Goal: Answer question/provide support

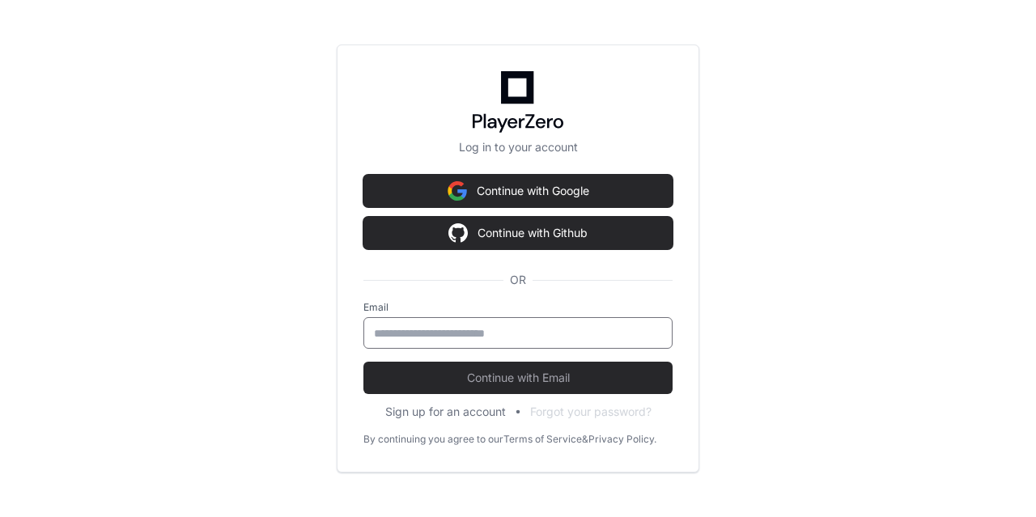
click at [455, 333] on input "email" at bounding box center [518, 333] width 288 height 16
type input "**********"
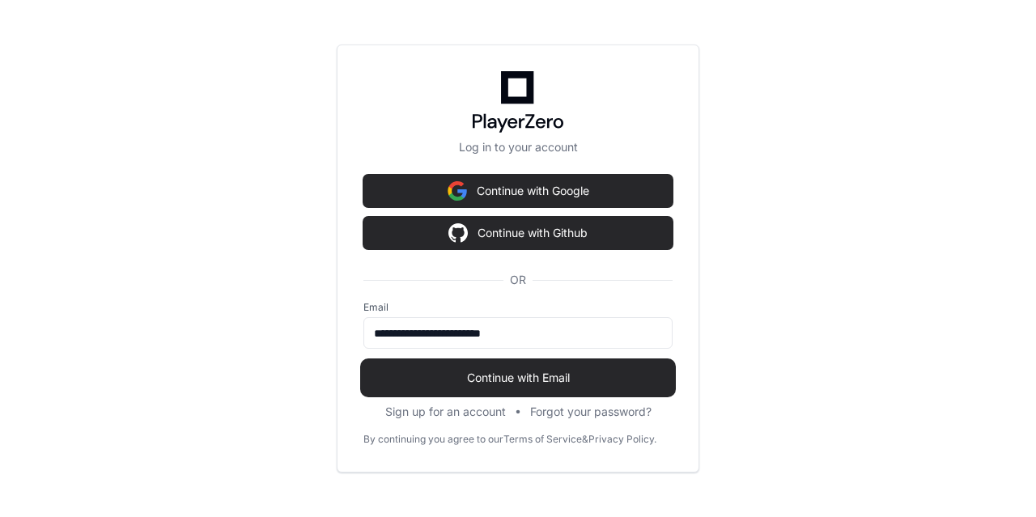
click at [487, 388] on button "Continue with Email" at bounding box center [517, 378] width 309 height 32
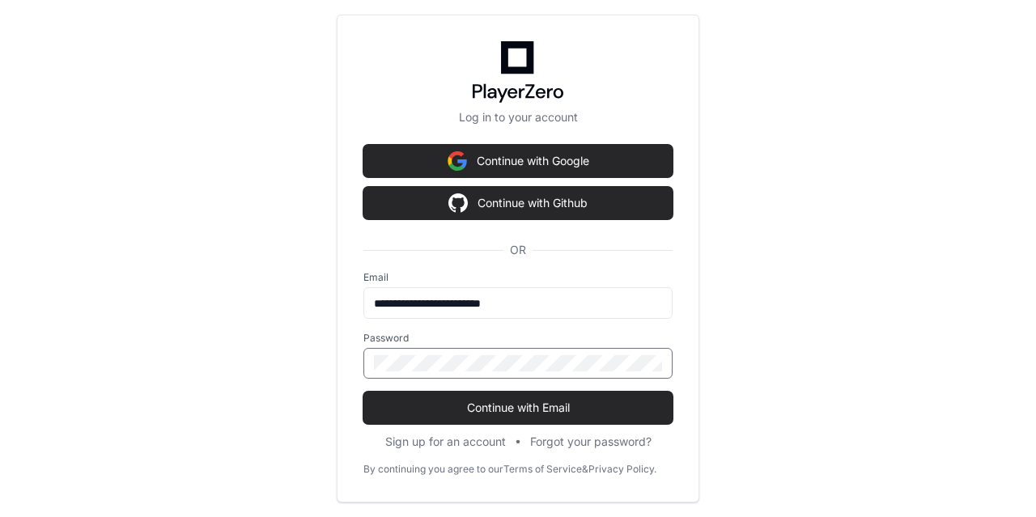
click at [363, 392] on button "Continue with Email" at bounding box center [517, 408] width 309 height 32
click at [494, 409] on span "Continue with Email" at bounding box center [517, 408] width 309 height 16
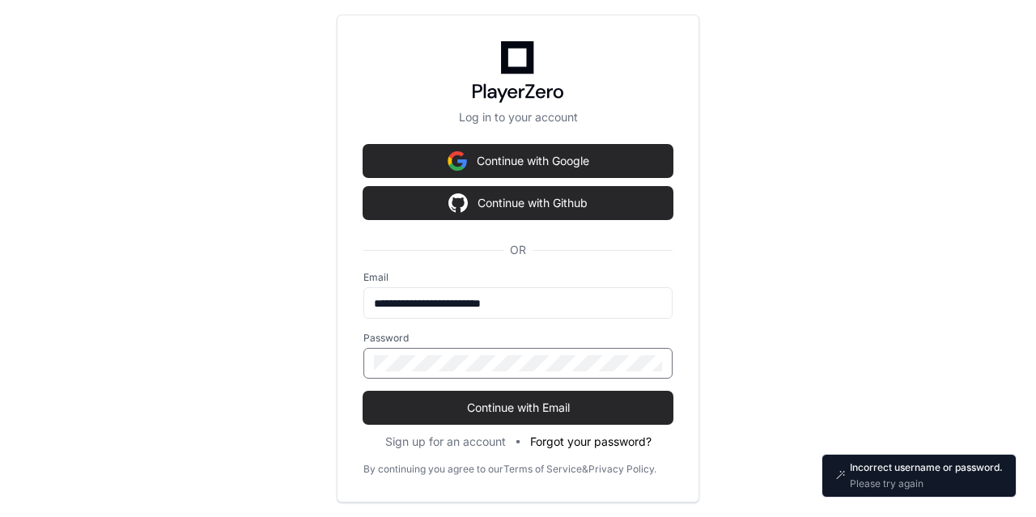
click at [605, 445] on button "Forgot your password?" at bounding box center [590, 442] width 121 height 16
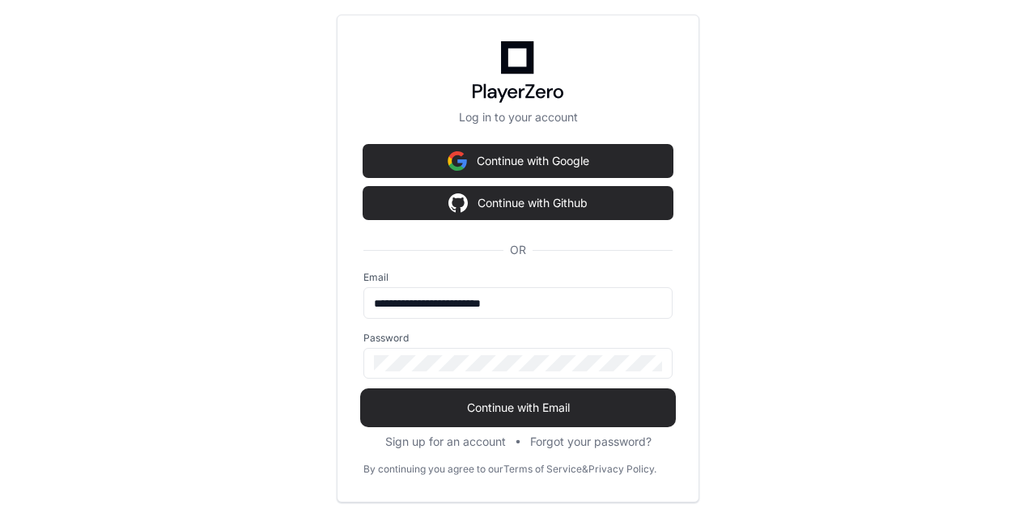
click at [563, 406] on span "Continue with Email" at bounding box center [517, 408] width 309 height 16
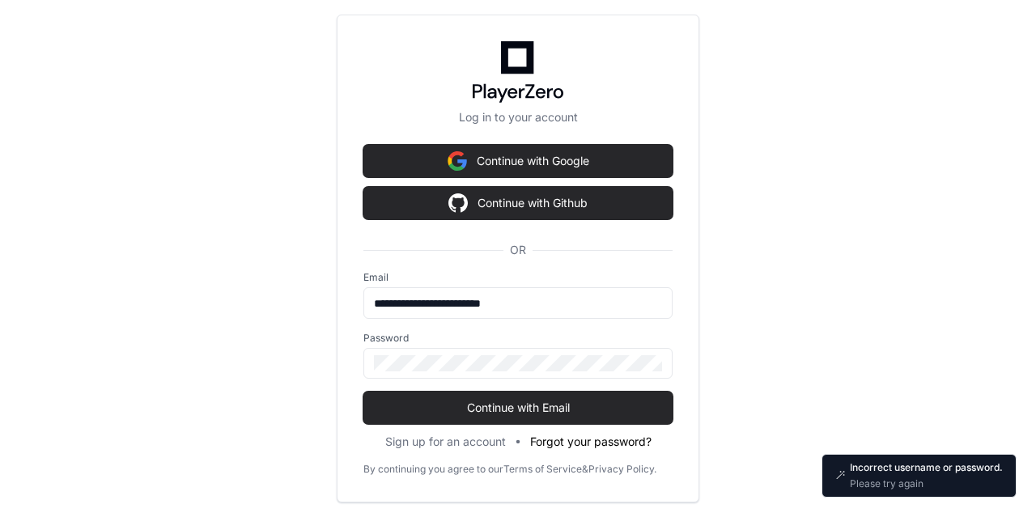
click at [588, 435] on button "Forgot your password?" at bounding box center [590, 442] width 121 height 16
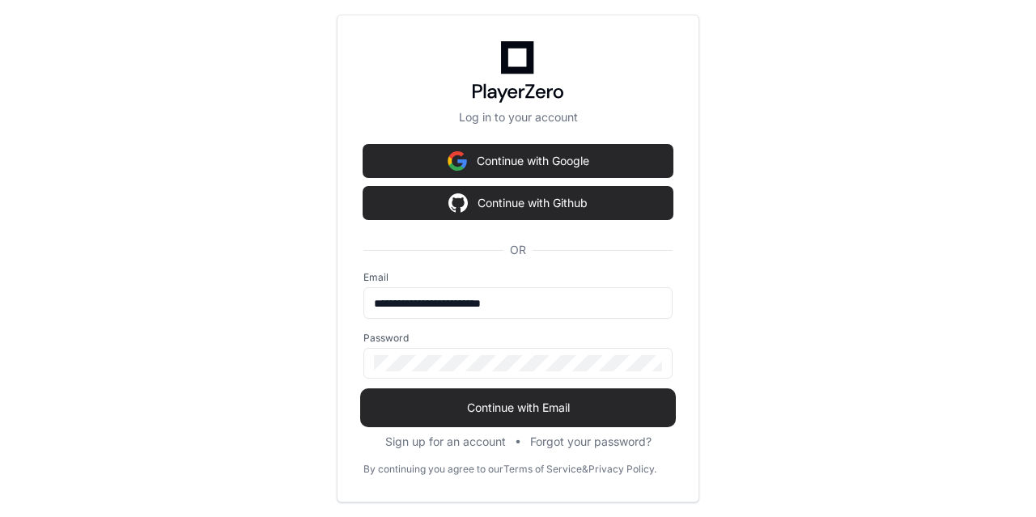
click at [520, 418] on button "Continue with Email" at bounding box center [517, 408] width 309 height 32
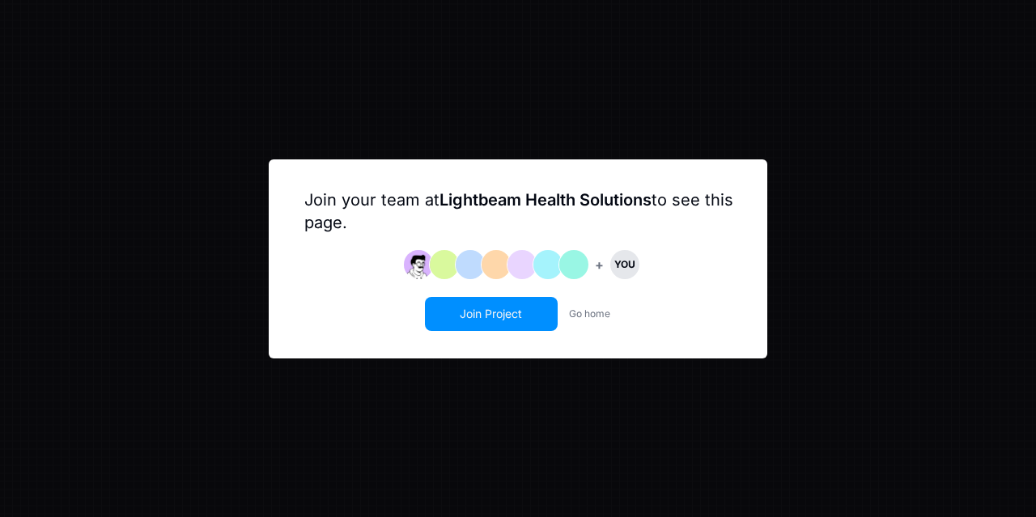
click at [505, 311] on button "Join Project" at bounding box center [492, 314] width 130 height 31
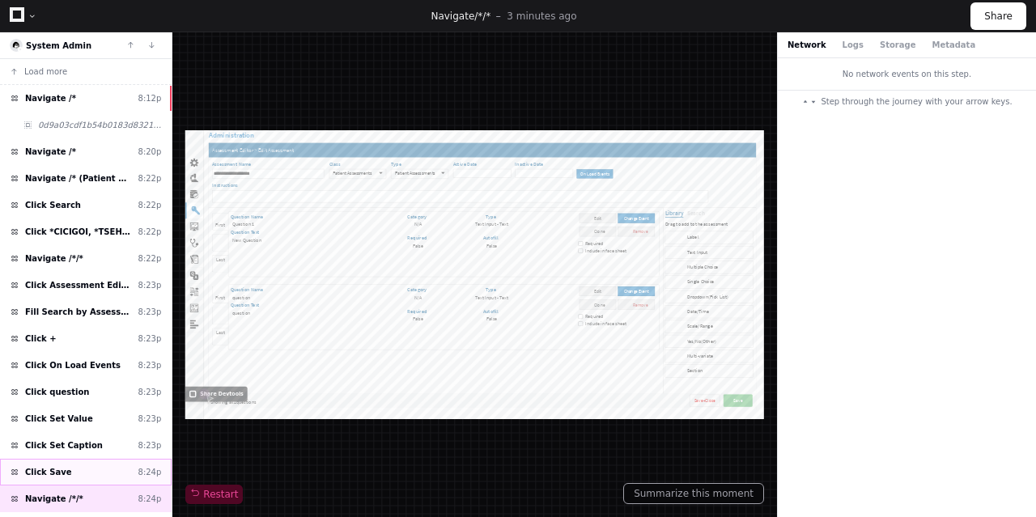
click at [51, 477] on span "Click Save" at bounding box center [48, 472] width 47 height 12
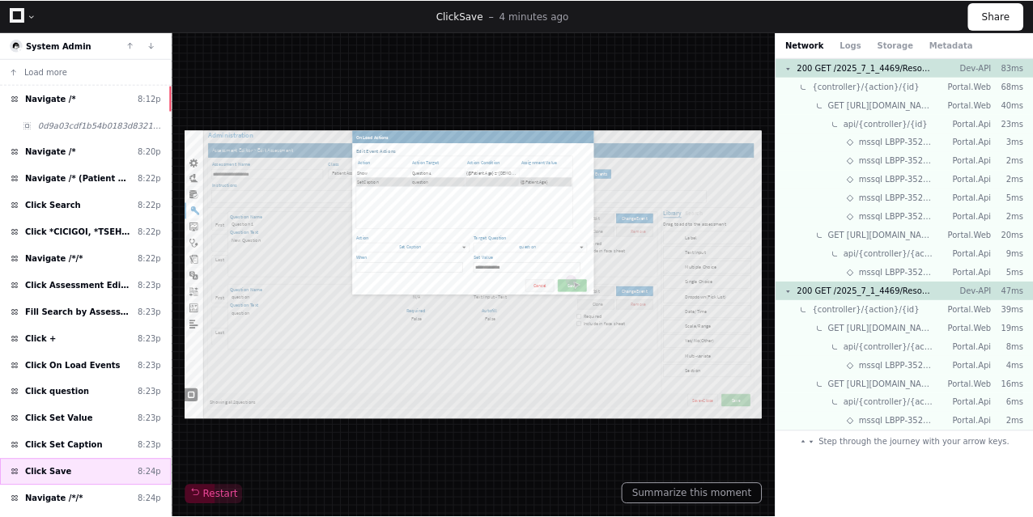
scroll to position [180, 0]
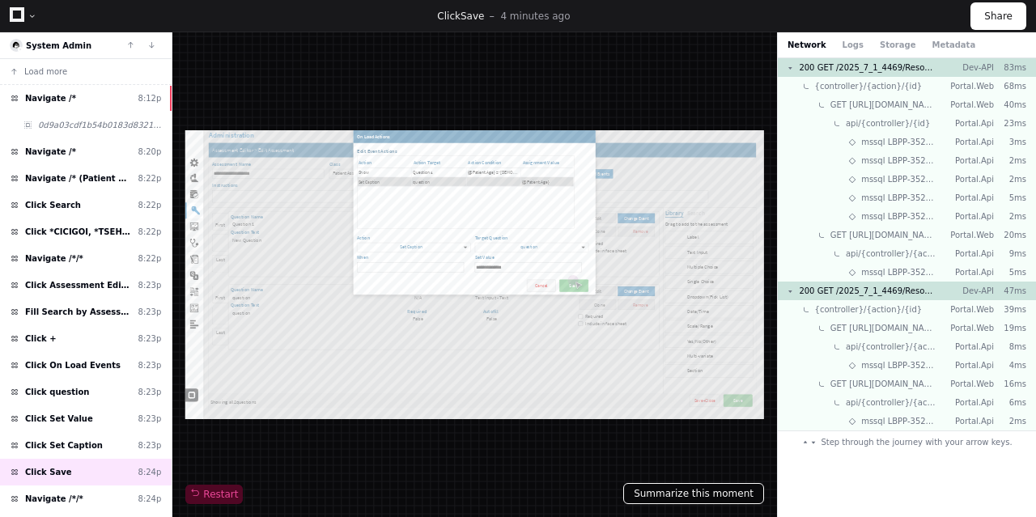
click at [700, 492] on button "Summarize this moment" at bounding box center [693, 493] width 141 height 21
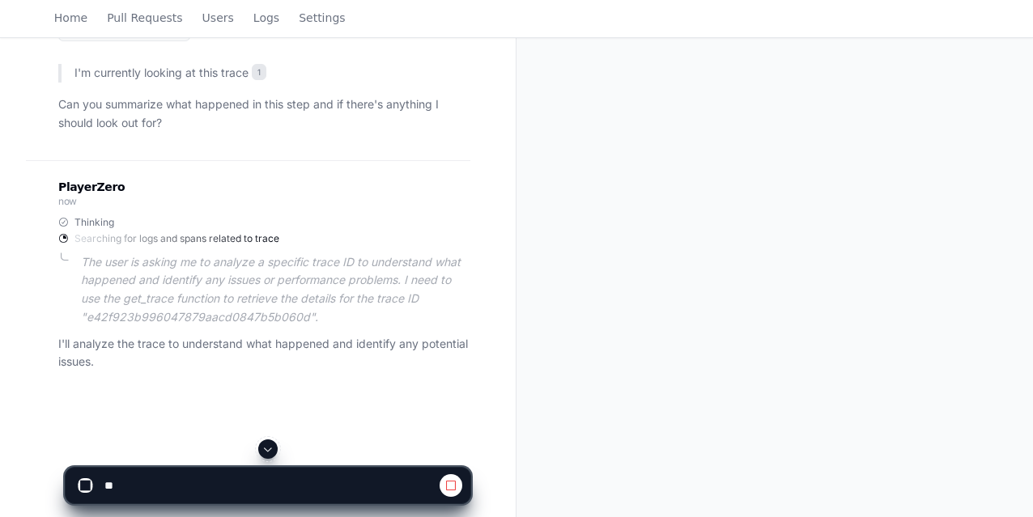
scroll to position [263, 0]
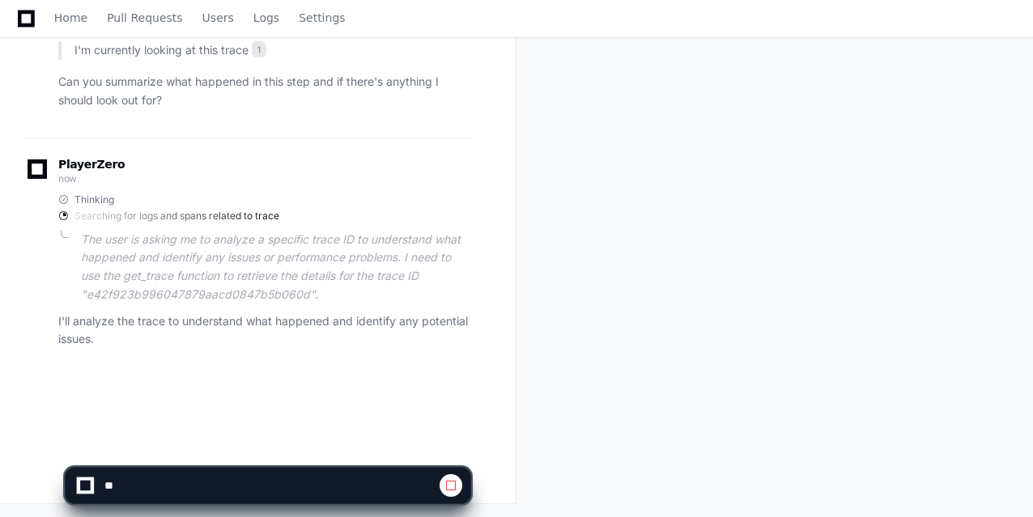
click at [161, 317] on p "I'll analyze the trace to understand what happened and identify any potential i…" at bounding box center [264, 330] width 412 height 37
click at [287, 317] on p "I'll analyze the trace to understand what happened and identify any potential i…" at bounding box center [264, 330] width 412 height 37
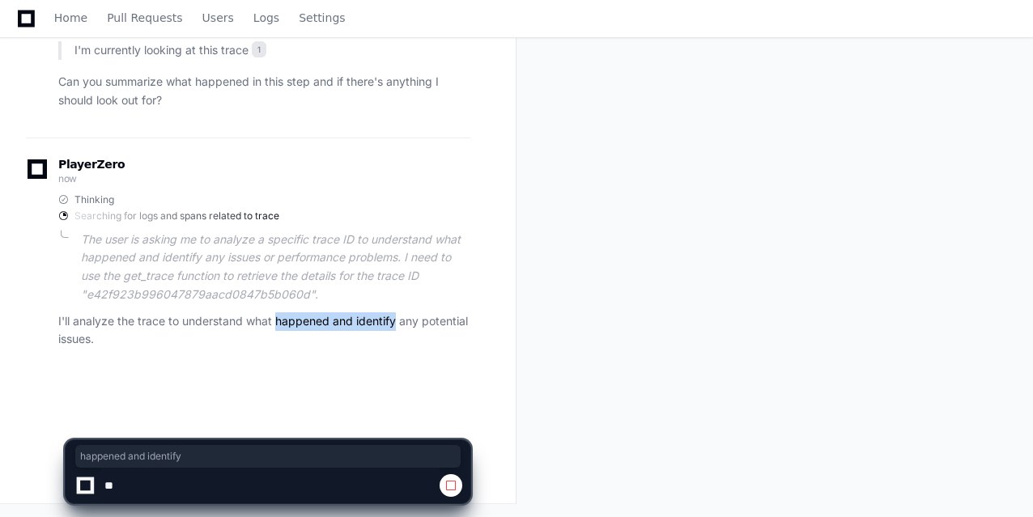
drag, startPoint x: 287, startPoint y: 317, endPoint x: 363, endPoint y: 320, distance: 76.1
click at [363, 320] on p "I'll analyze the trace to understand what happened and identify any potential i…" at bounding box center [264, 330] width 412 height 37
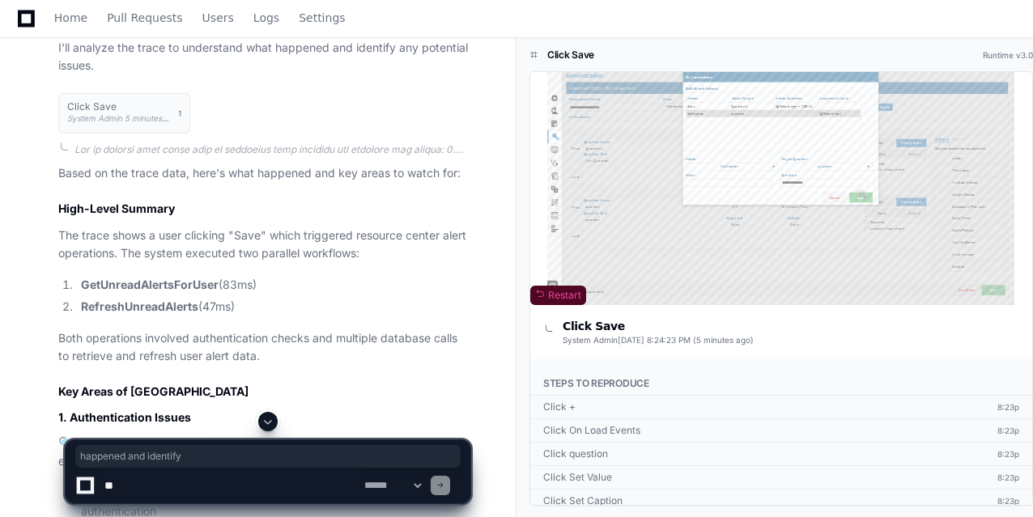
scroll to position [476, 0]
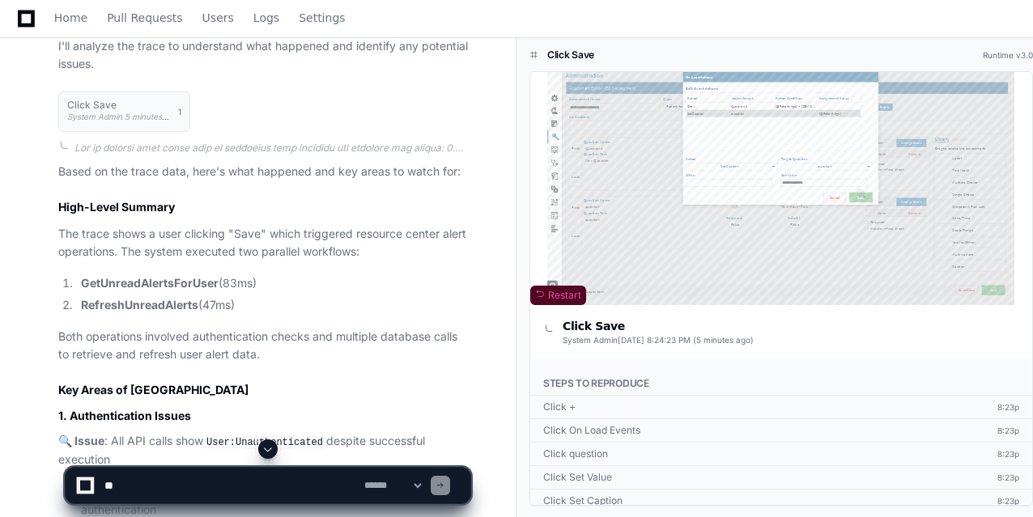
click at [158, 482] on textarea at bounding box center [231, 486] width 260 height 36
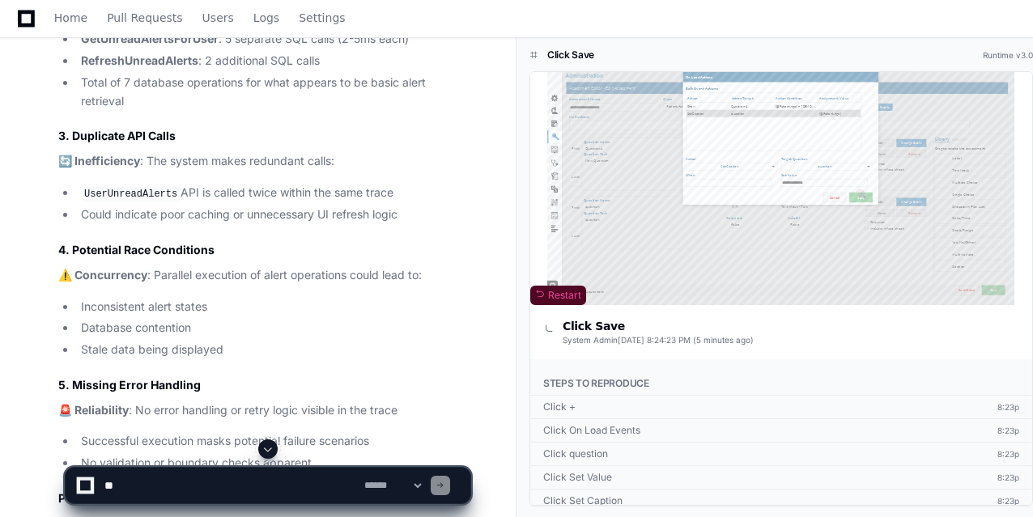
scroll to position [1060, 0]
click at [153, 484] on textarea at bounding box center [231, 486] width 260 height 36
type textarea "*"
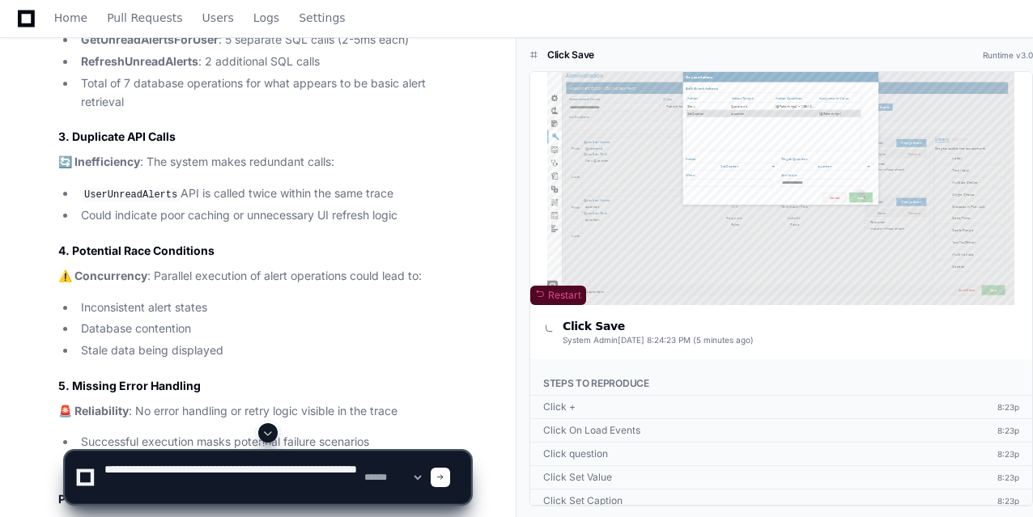
click at [135, 491] on textarea at bounding box center [231, 478] width 260 height 52
click at [247, 486] on textarea at bounding box center [231, 478] width 260 height 52
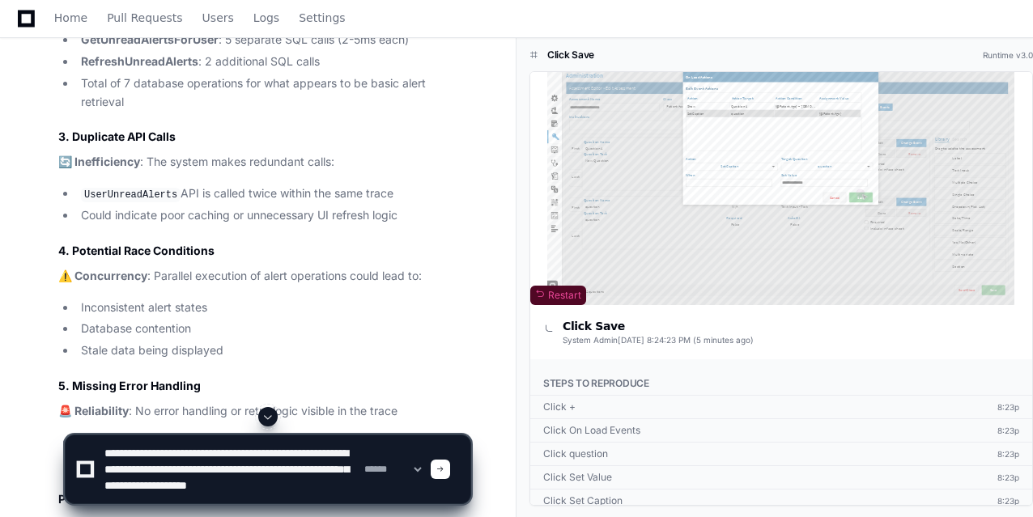
click at [188, 495] on textarea at bounding box center [231, 469] width 260 height 68
click at [179, 485] on textarea at bounding box center [231, 469] width 260 height 68
paste textarea "**********"
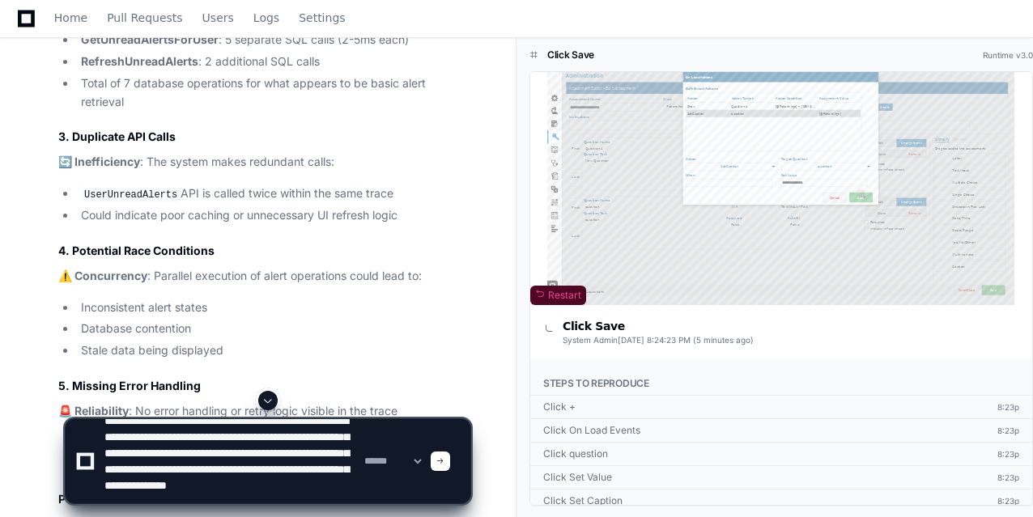
type textarea "**********"
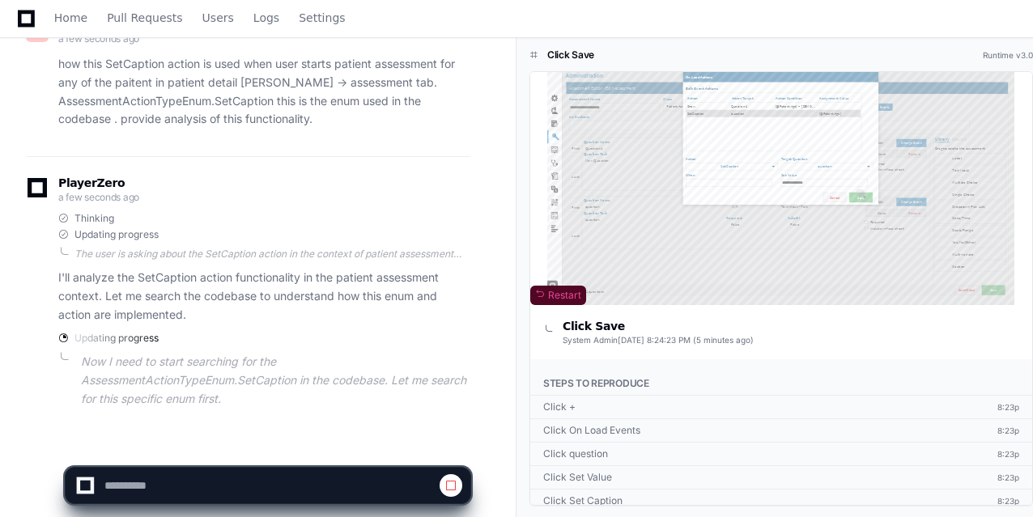
scroll to position [1735, 0]
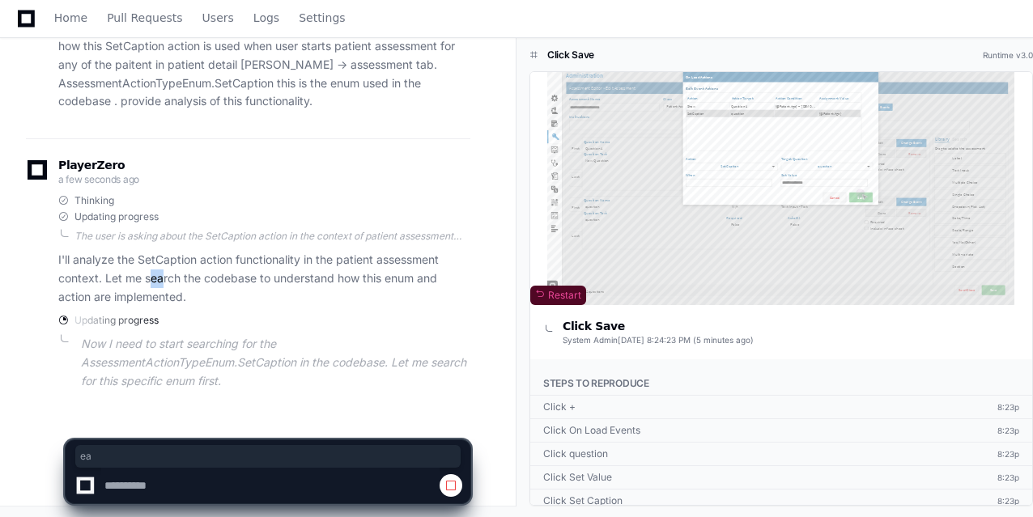
drag, startPoint x: 151, startPoint y: 274, endPoint x: 161, endPoint y: 273, distance: 9.8
click at [161, 273] on p "I'll analyze the SetCaption action functionality in the patient assessment cont…" at bounding box center [264, 278] width 412 height 55
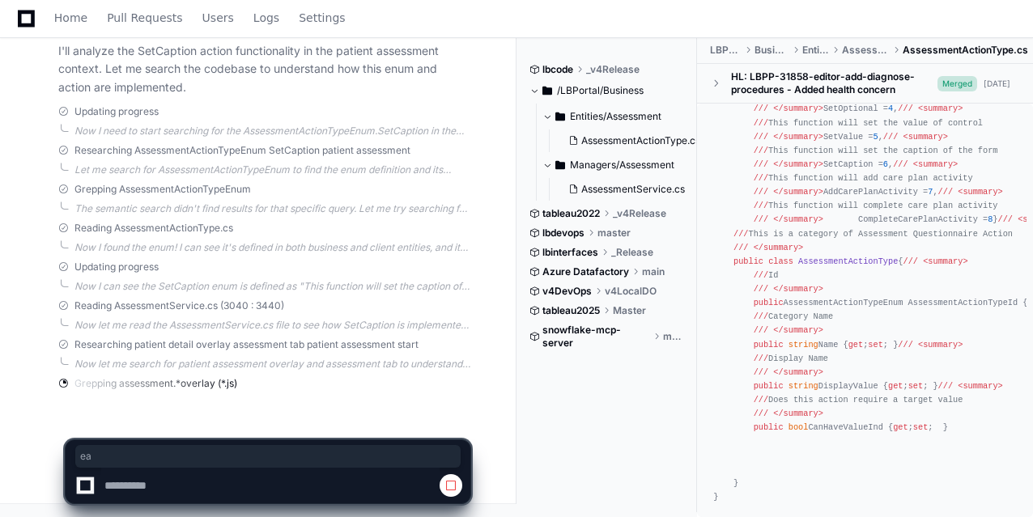
scroll to position [1929, 0]
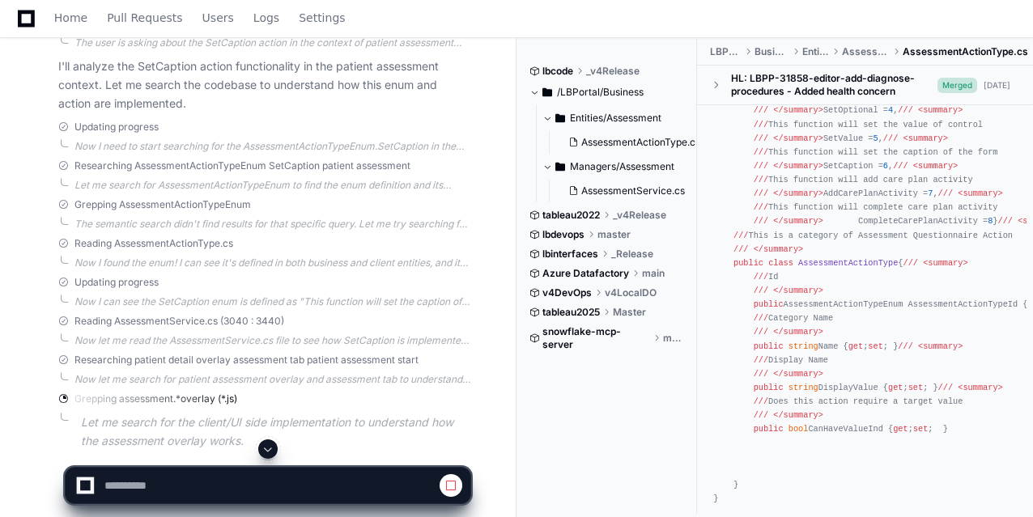
click at [779, 409] on div "using System; using System.Collections.Generic; using System.Linq; using System…" at bounding box center [865, 228] width 304 height 554
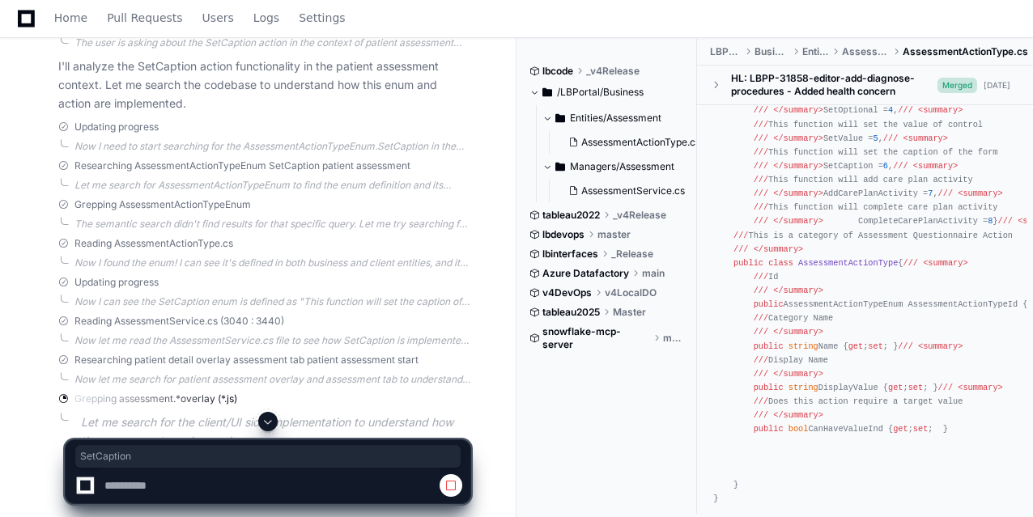
click at [779, 409] on div "using System; using System.Collections.Generic; using System.Linq; using System…" at bounding box center [865, 228] width 304 height 554
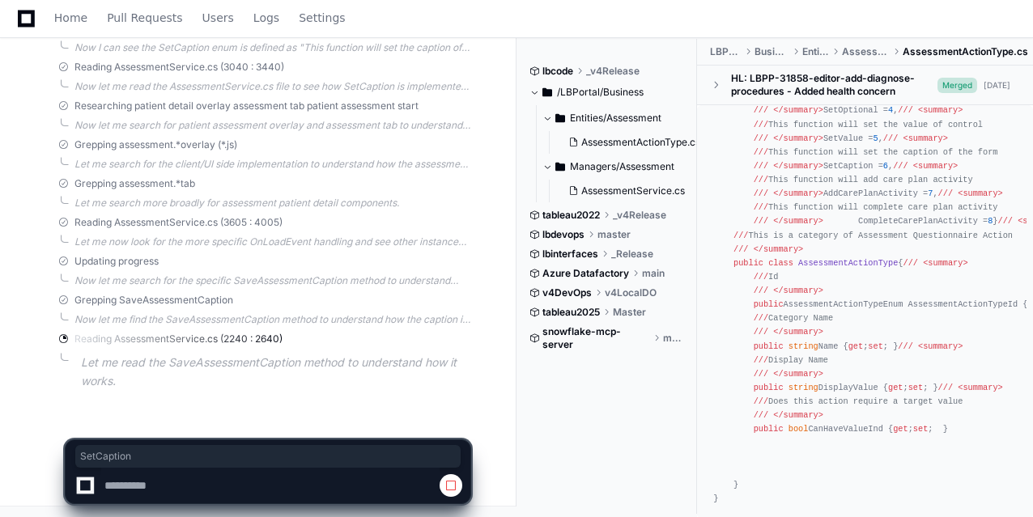
scroll to position [2129, 0]
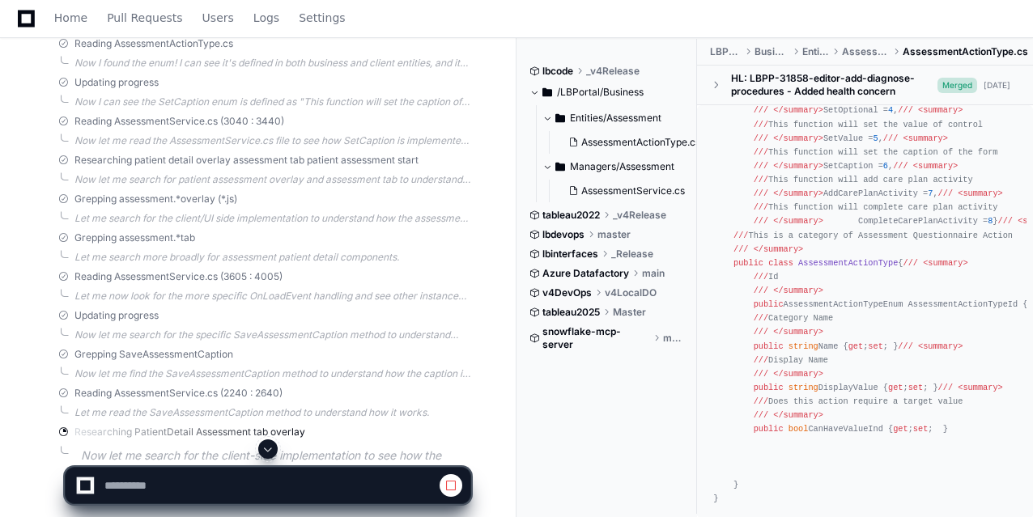
drag, startPoint x: 223, startPoint y: 347, endPoint x: 142, endPoint y: 231, distance: 142.4
click at [142, 232] on span "Grepping assessment.*tab" at bounding box center [134, 238] width 121 height 13
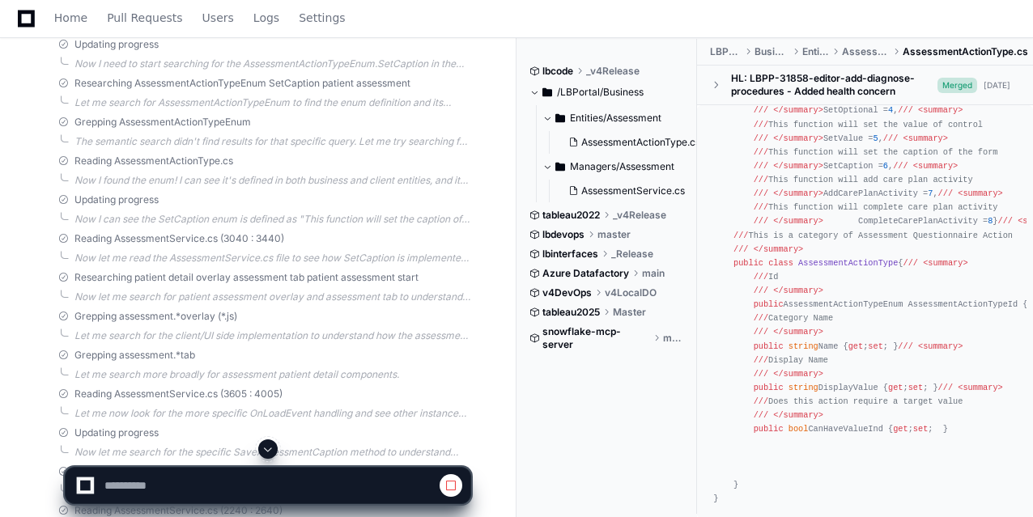
scroll to position [2011, 0]
drag, startPoint x: 278, startPoint y: 192, endPoint x: 405, endPoint y: 142, distance: 136.3
click at [405, 142] on div "The semantic search didn't find results for that specific query. Let me try sea…" at bounding box center [272, 142] width 396 height 13
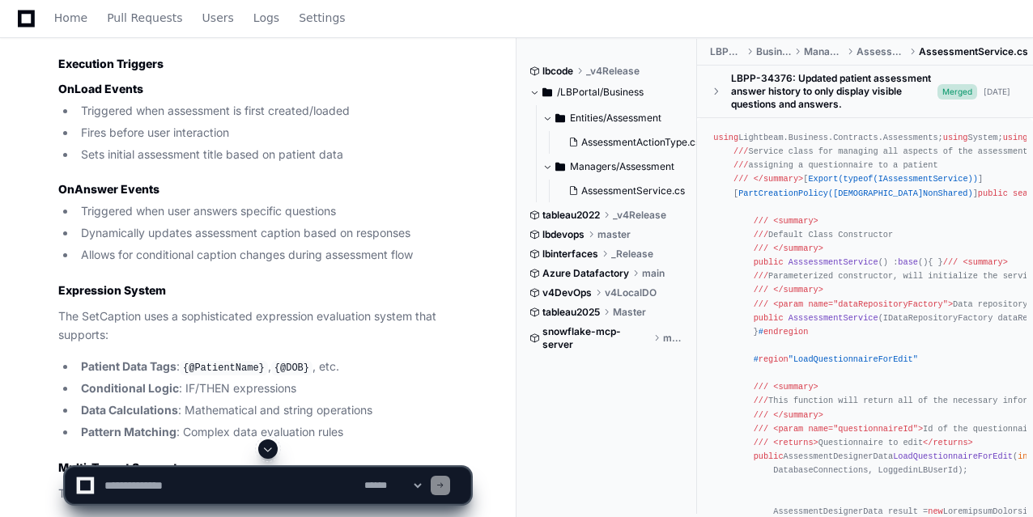
scroll to position [3754, 0]
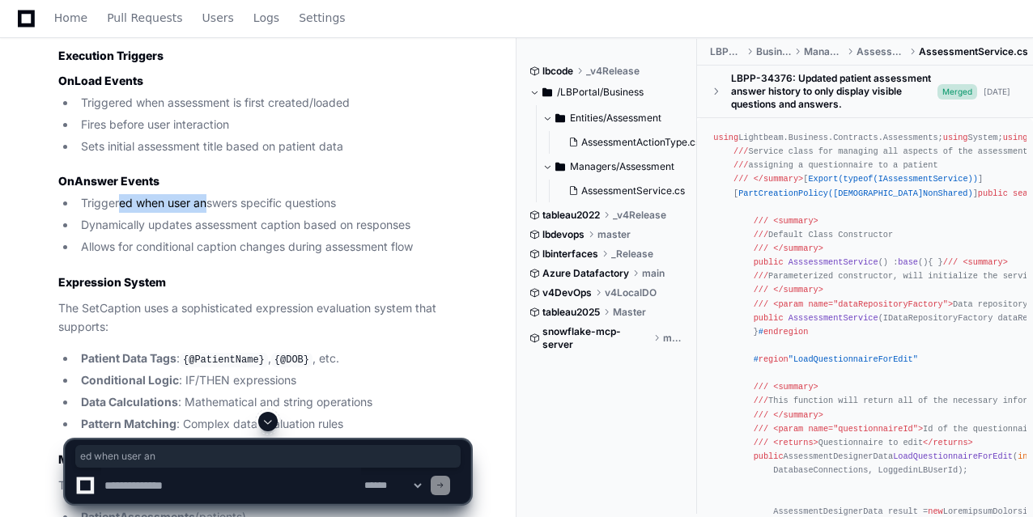
drag, startPoint x: 118, startPoint y: 244, endPoint x: 210, endPoint y: 244, distance: 92.3
click at [210, 213] on li "Triggered when user answers specific questions" at bounding box center [273, 203] width 394 height 19
drag, startPoint x: 192, startPoint y: 269, endPoint x: 356, endPoint y: 261, distance: 164.5
click at [356, 235] on li "Dynamically updates assessment caption based on responses" at bounding box center [273, 225] width 394 height 19
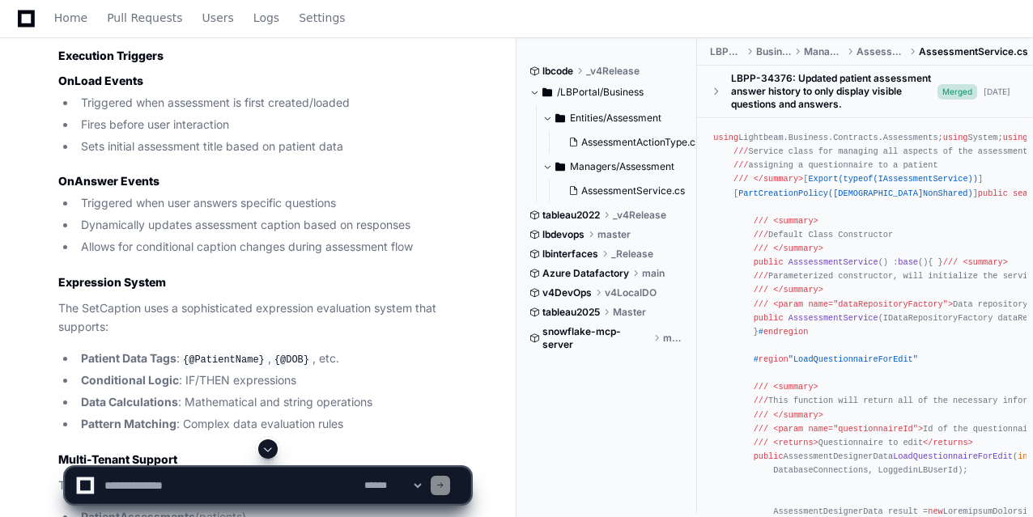
click at [181, 257] on li "Allows for conditional caption changes during assessment flow" at bounding box center [273, 247] width 394 height 19
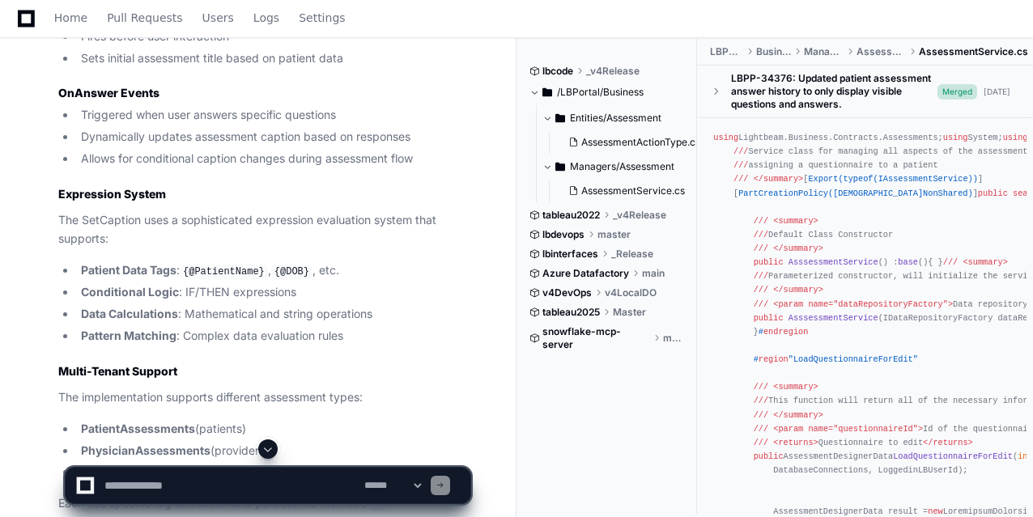
scroll to position [3843, 0]
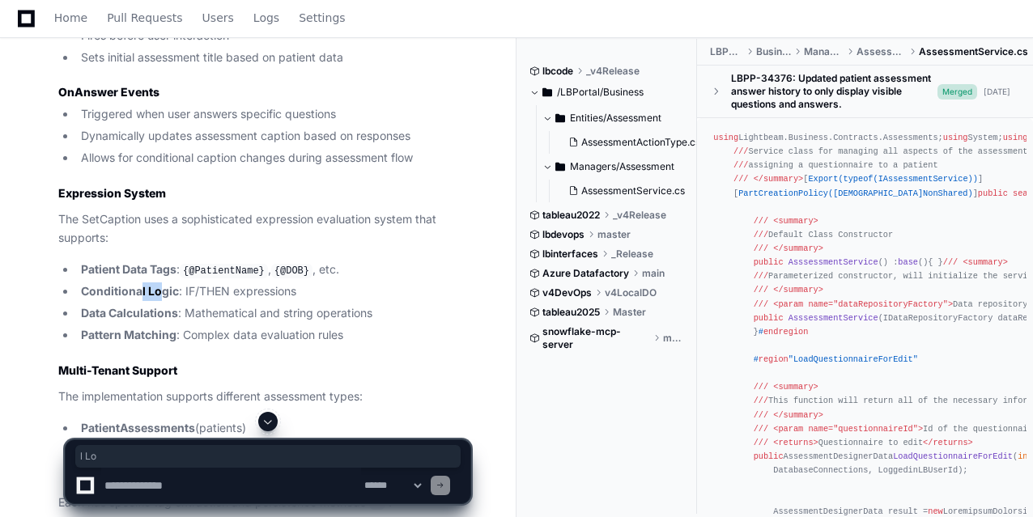
drag, startPoint x: 142, startPoint y: 330, endPoint x: 163, endPoint y: 328, distance: 21.2
click at [163, 298] on strong "Conditional Logic" at bounding box center [130, 291] width 98 height 14
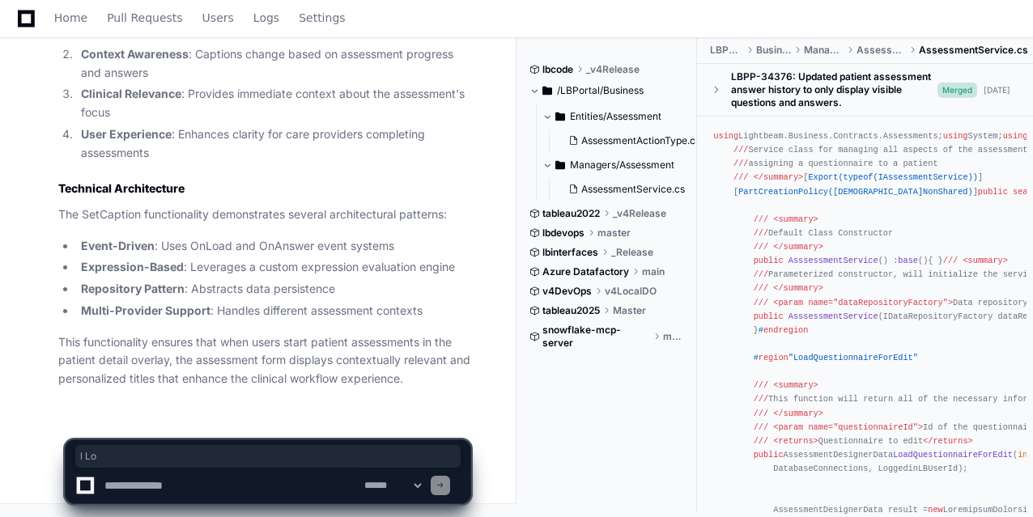
scroll to position [4429, 0]
drag, startPoint x: 175, startPoint y: 244, endPoint x: 333, endPoint y: 244, distance: 158.7
click at [333, 244] on li "Event-Driven : Uses OnLoad and OnAnswer event systems" at bounding box center [273, 246] width 394 height 19
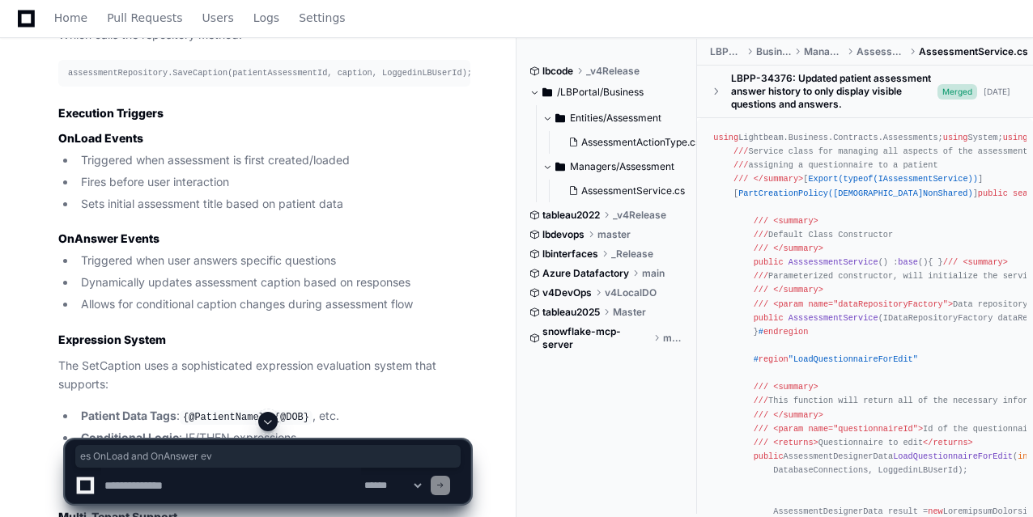
scroll to position [3656, 0]
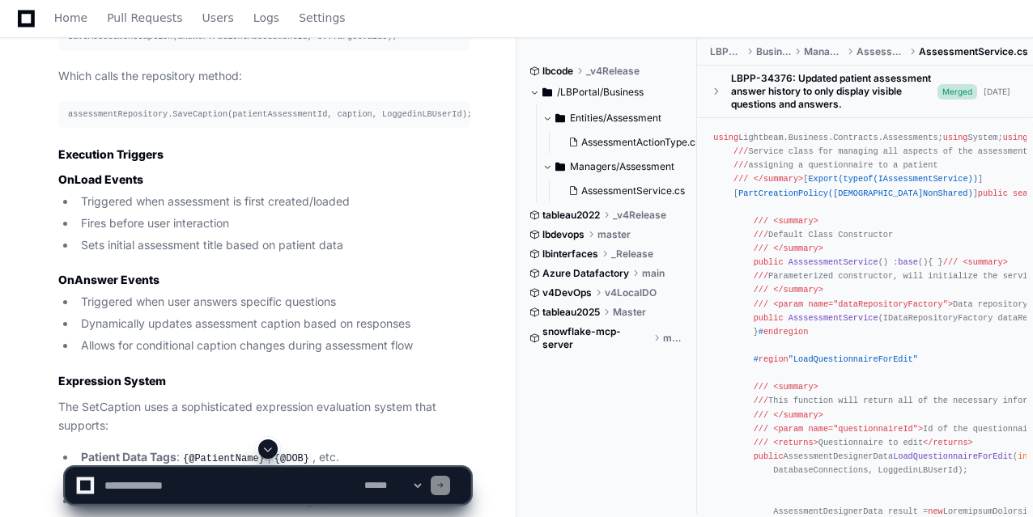
drag, startPoint x: 199, startPoint y: 352, endPoint x: 170, endPoint y: 148, distance: 206.1
click at [170, 121] on div "assessmentRepository.SaveCaption(patientAssessmentId, caption, LoggedinLBUserId…" at bounding box center [264, 115] width 393 height 14
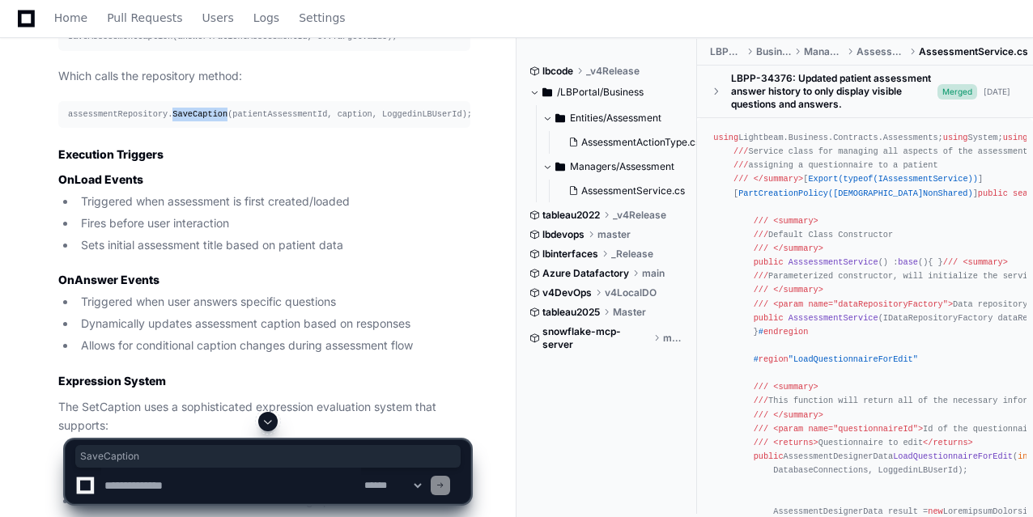
click at [170, 121] on div "assessmentRepository.SaveCaption(patientAssessmentId, caption, LoggedinLBUserId…" at bounding box center [264, 115] width 393 height 14
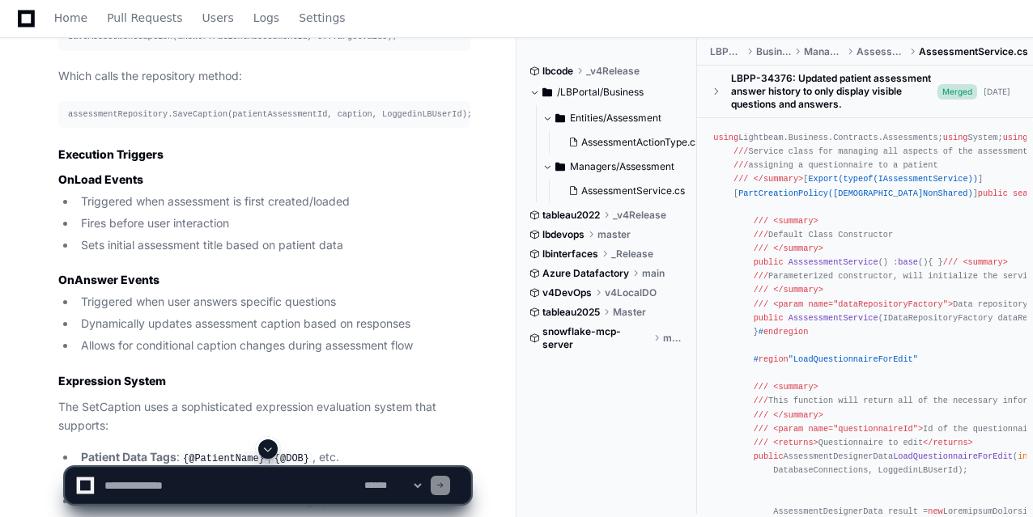
click at [125, 121] on div "assessmentRepository.SaveCaption(patientAssessmentId, caption, LoggedinLBUserId…" at bounding box center [264, 115] width 393 height 14
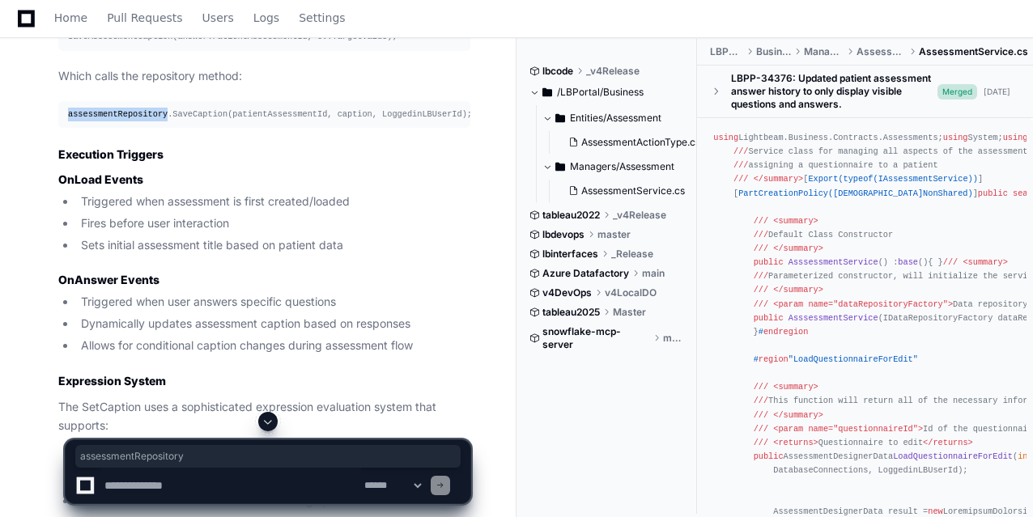
click at [125, 121] on div "assessmentRepository.SaveCaption(patientAssessmentId, caption, LoggedinLBUserId…" at bounding box center [264, 115] width 393 height 14
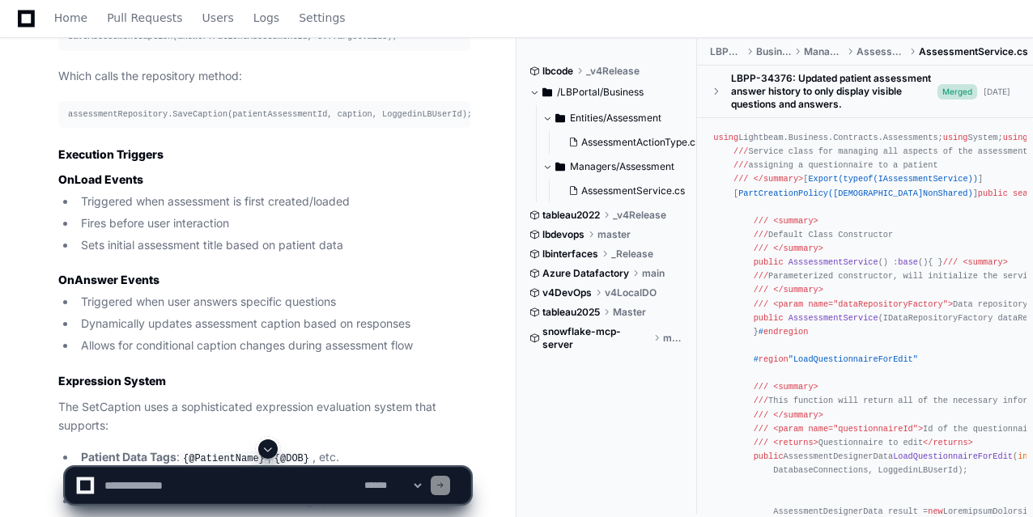
click at [181, 121] on div "assessmentRepository.SaveCaption(patientAssessmentId, caption, LoggedinLBUserId…" at bounding box center [264, 115] width 393 height 14
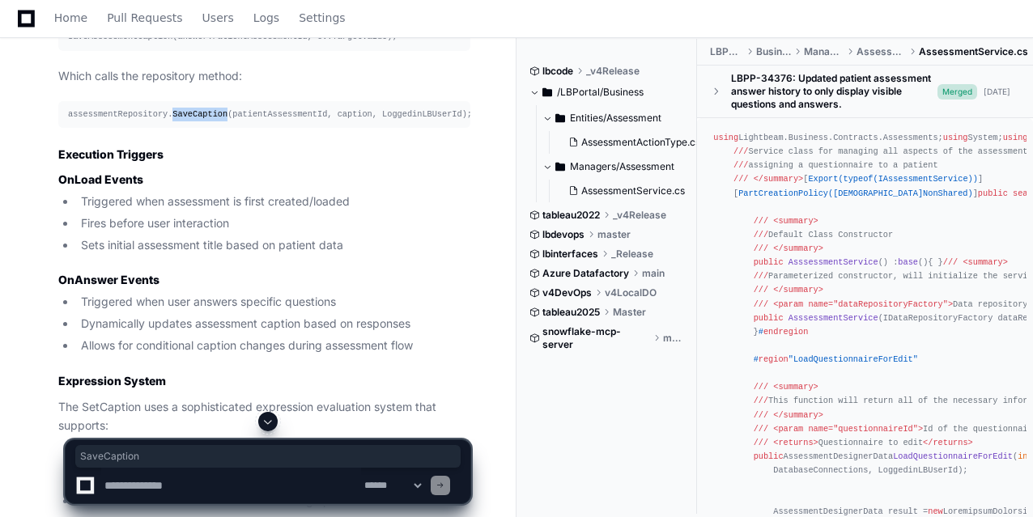
click at [181, 121] on div "assessmentRepository.SaveCaption(patientAssessmentId, caption, LoggedinLBUserId…" at bounding box center [264, 115] width 393 height 14
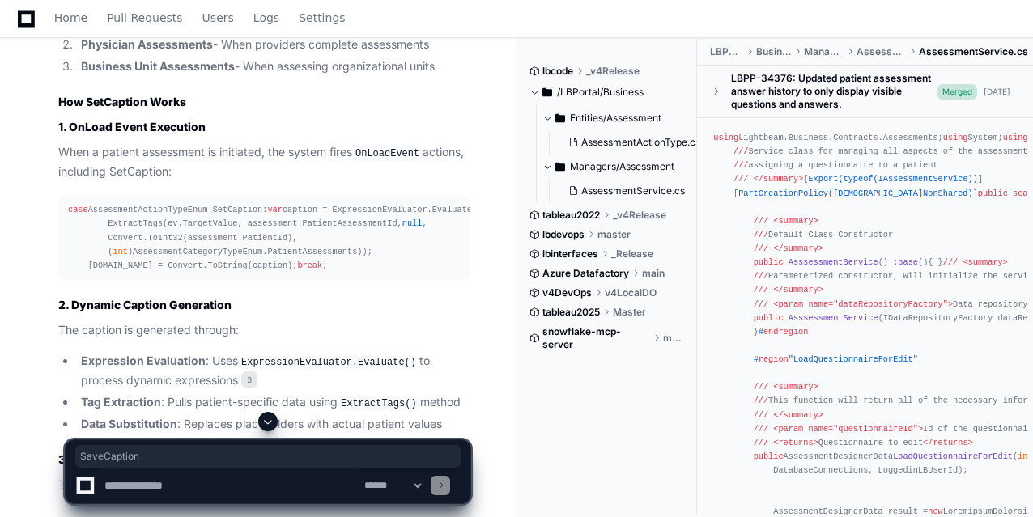
scroll to position [3168, 0]
click at [219, 223] on div "case AssessmentActionTypeEnum.SetCaption: var caption = ExpressionEvaluator.Eva…" at bounding box center [264, 239] width 393 height 70
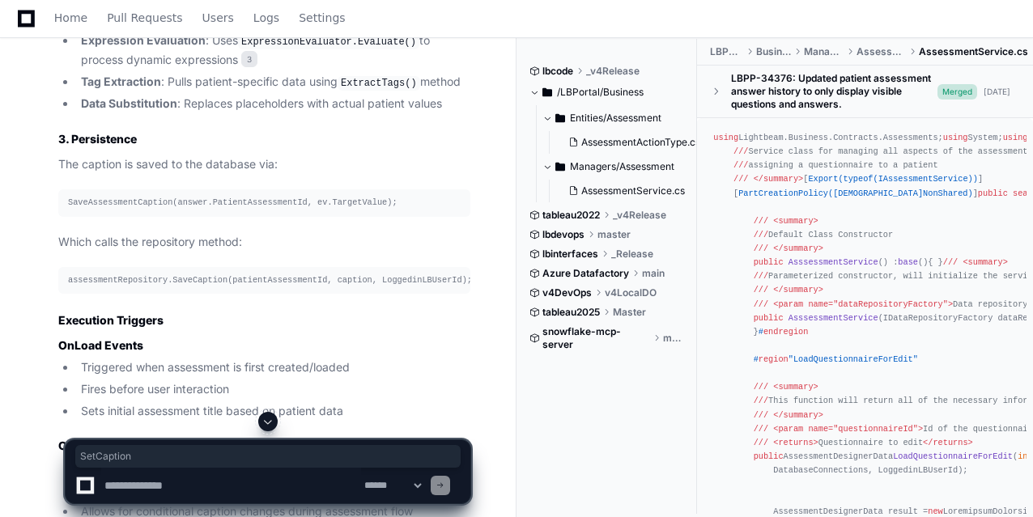
scroll to position [3528, 0]
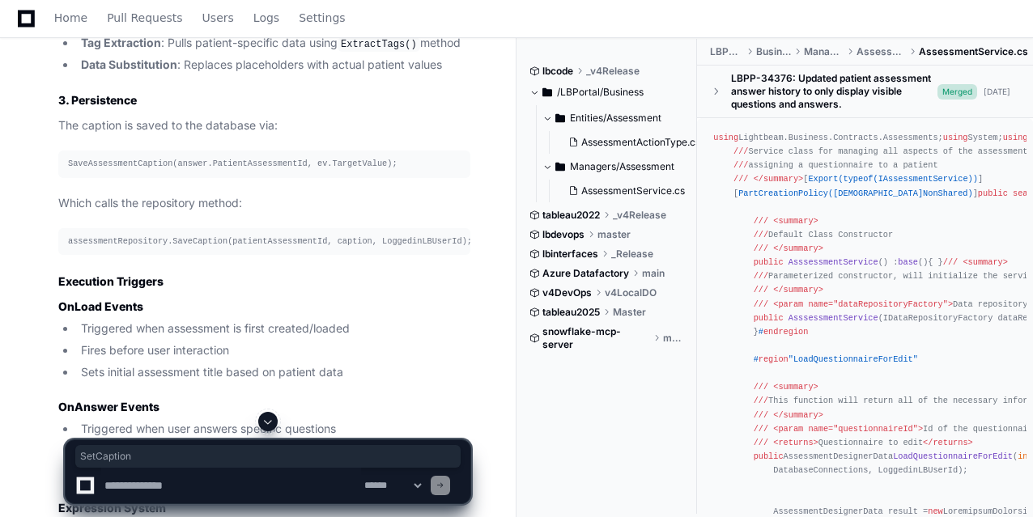
click at [185, 249] on div "assessmentRepository.SaveCaption(patientAssessmentId, caption, LoggedinLBUserId…" at bounding box center [264, 242] width 393 height 14
copy div "SaveCaption"
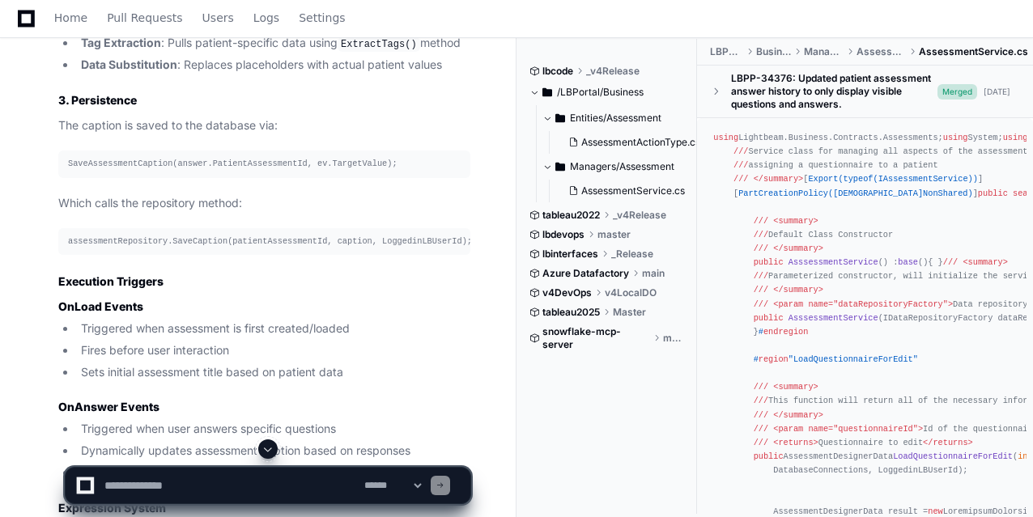
click at [112, 171] on div "SaveAssessmentCaption(answer.PatientAssessmentId, ev.TargetValue);" at bounding box center [264, 164] width 393 height 14
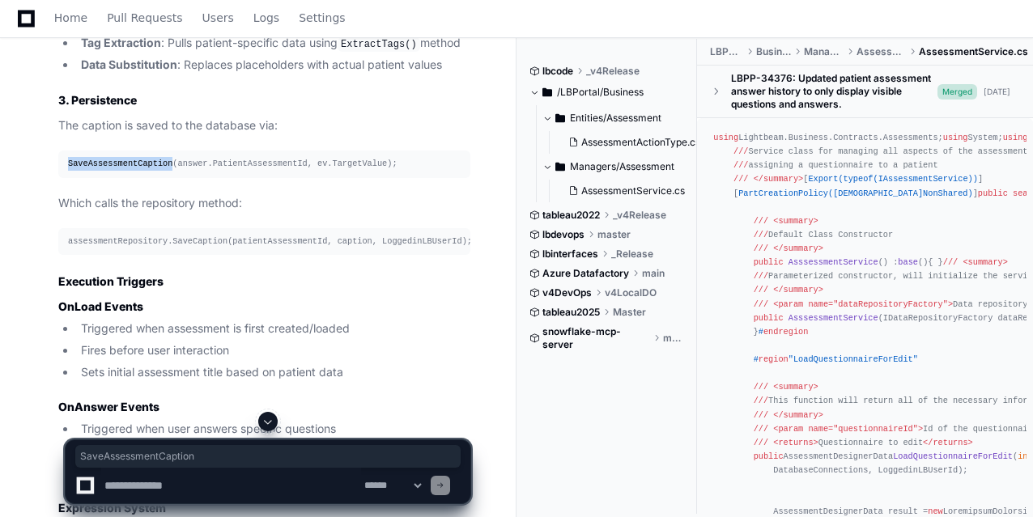
click at [112, 171] on div "SaveAssessmentCaption(answer.PatientAssessmentId, ev.TargetValue);" at bounding box center [264, 164] width 393 height 14
copy div "SaveAssessmentCaption"
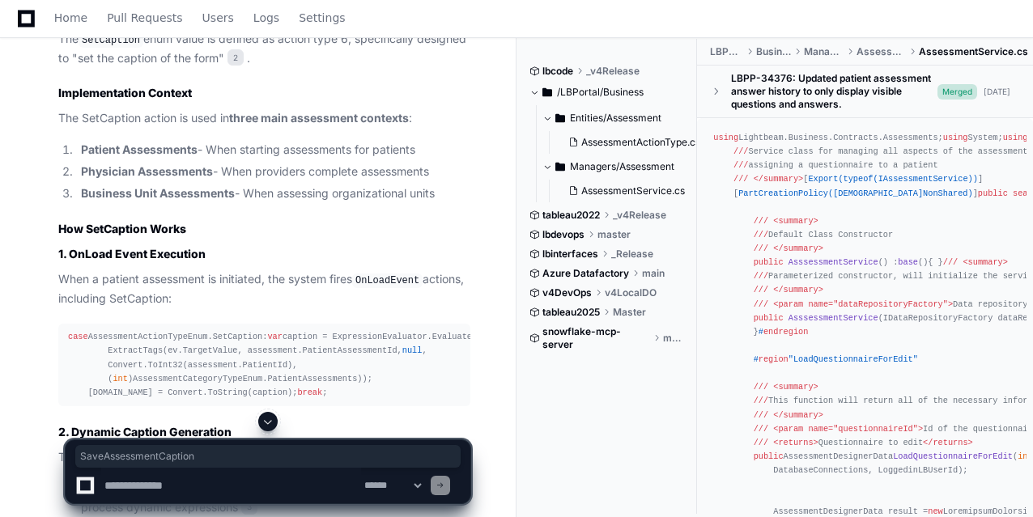
scroll to position [3040, 0]
